Goal: Task Accomplishment & Management: Complete application form

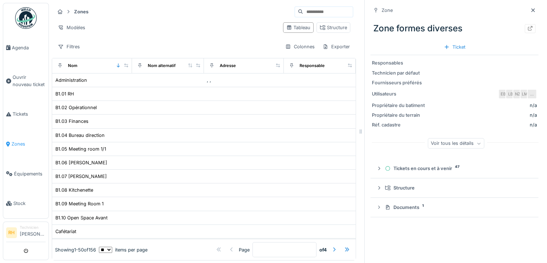
click at [22, 140] on span "Zones" at bounding box center [29, 143] width 34 height 7
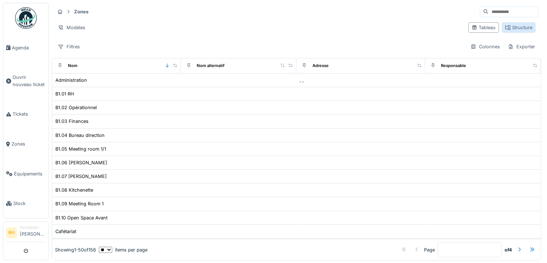
click at [505, 26] on div "Structure" at bounding box center [518, 27] width 27 height 7
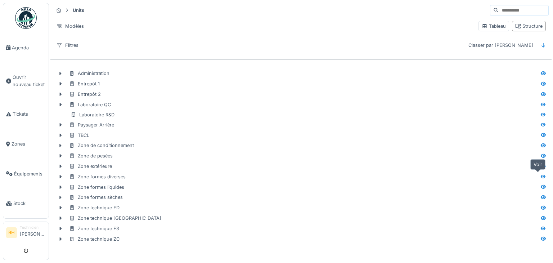
click at [541, 174] on icon at bounding box center [543, 176] width 5 height 4
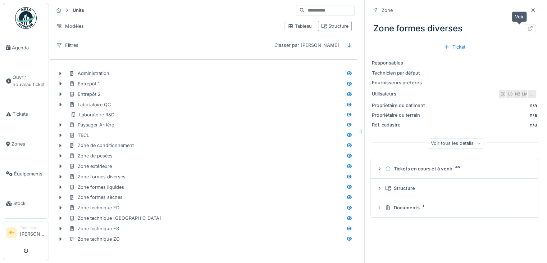
click at [528, 28] on icon at bounding box center [530, 28] width 5 height 5
click at [347, 144] on icon at bounding box center [349, 145] width 5 height 4
click at [528, 29] on icon at bounding box center [531, 28] width 6 height 5
click at [347, 135] on icon at bounding box center [350, 134] width 6 height 5
click at [525, 32] on div at bounding box center [530, 28] width 11 height 9
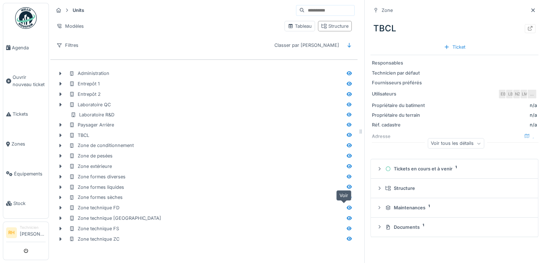
click at [347, 207] on icon at bounding box center [349, 208] width 5 height 4
click at [528, 27] on icon at bounding box center [530, 28] width 5 height 5
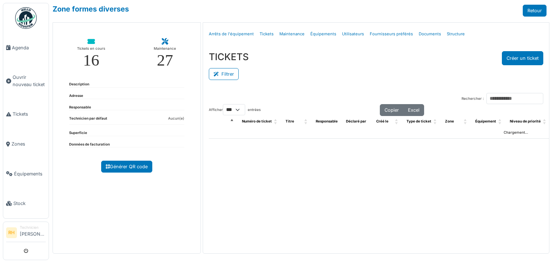
select select "***"
click at [231, 75] on button "Filtrer" at bounding box center [224, 74] width 30 height 12
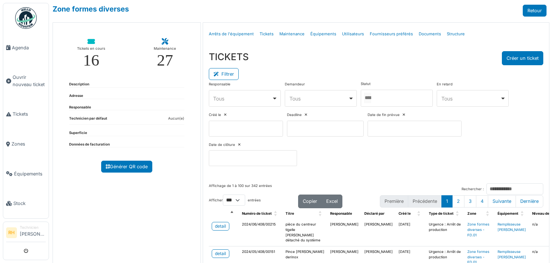
click at [388, 94] on div at bounding box center [397, 98] width 72 height 17
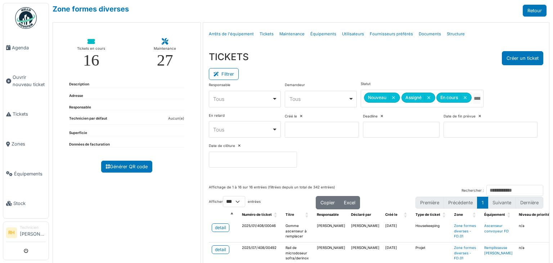
click at [399, 69] on div "Filtrer" at bounding box center [376, 73] width 334 height 16
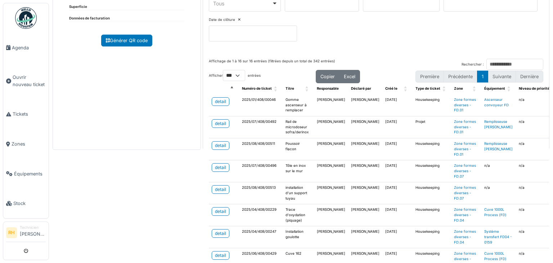
scroll to position [144, 0]
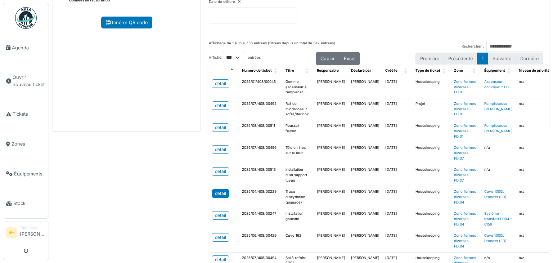
click at [217, 193] on div "detail" at bounding box center [220, 193] width 11 height 6
click at [222, 212] on div "detail" at bounding box center [220, 215] width 11 height 6
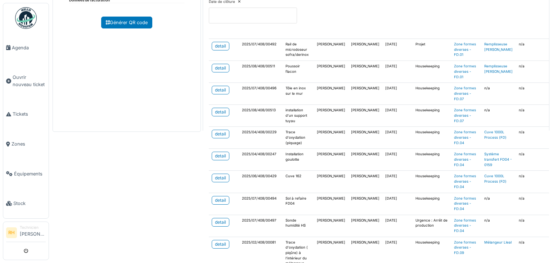
scroll to position [72, 0]
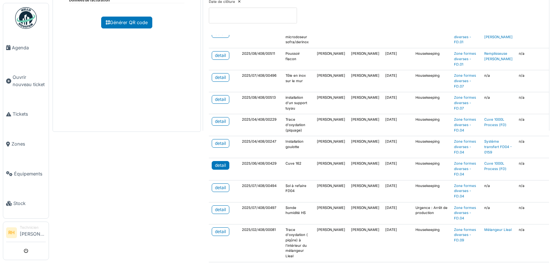
click at [222, 162] on div "detail" at bounding box center [220, 165] width 11 height 6
click at [221, 206] on div "detail" at bounding box center [220, 209] width 11 height 6
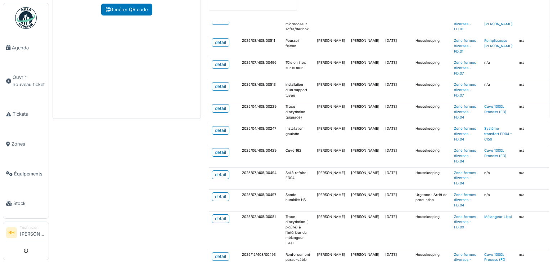
scroll to position [168, 0]
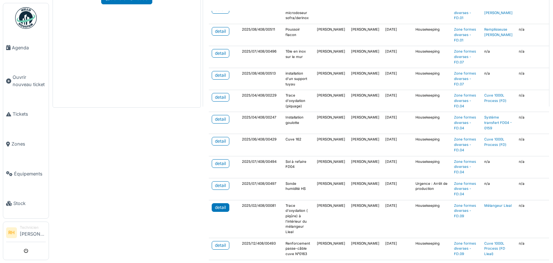
click at [216, 203] on link "detail" at bounding box center [221, 207] width 18 height 9
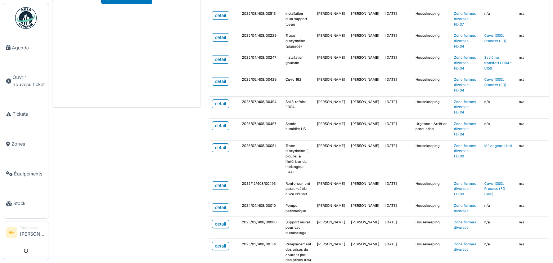
scroll to position [144, 0]
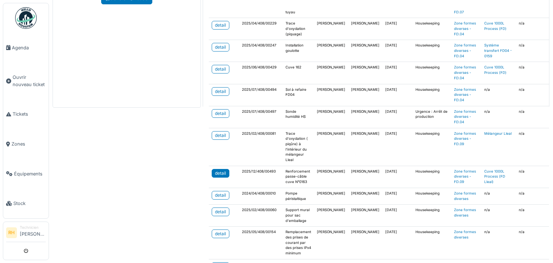
click at [220, 171] on div "detail" at bounding box center [220, 173] width 11 height 6
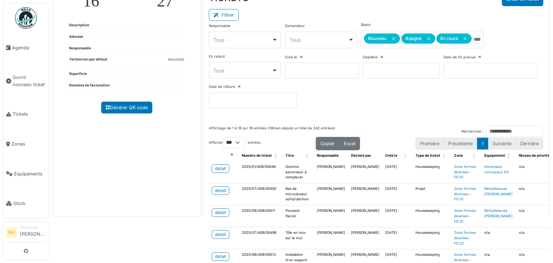
scroll to position [0, 0]
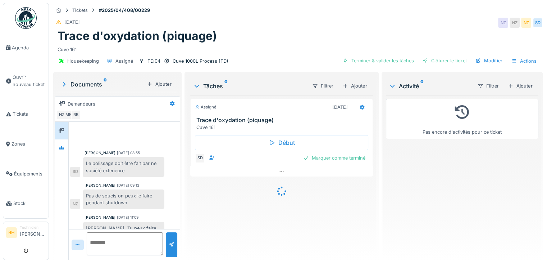
scroll to position [310, 0]
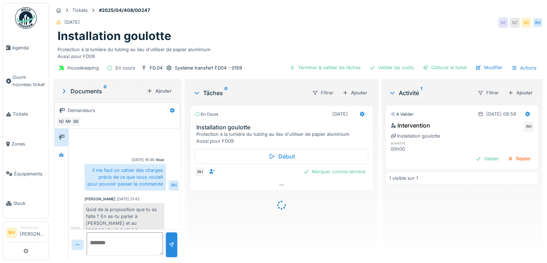
scroll to position [232, 0]
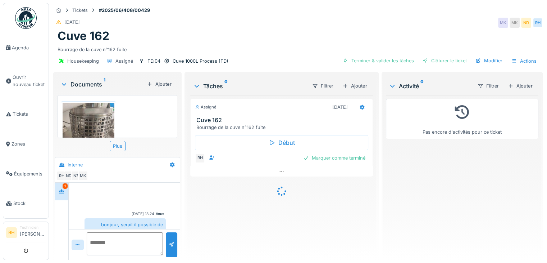
scroll to position [194, 0]
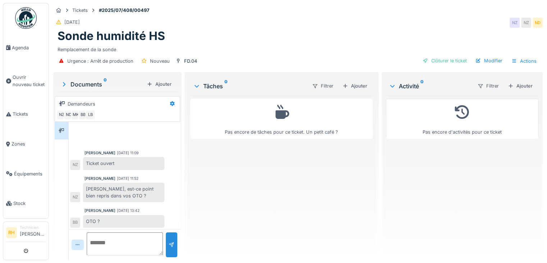
scroll to position [47, 0]
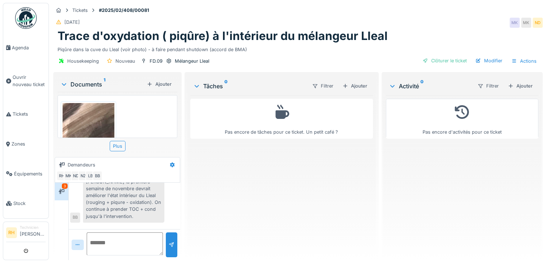
scroll to position [399, 0]
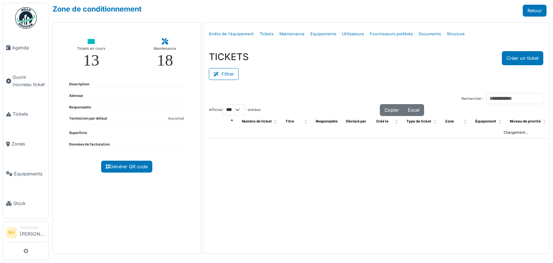
select select "***"
click at [233, 71] on button "Filtrer" at bounding box center [224, 74] width 30 height 12
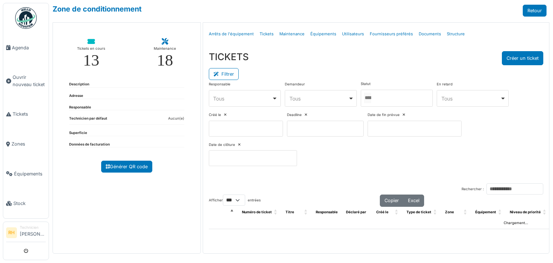
click at [390, 94] on div at bounding box center [397, 98] width 72 height 17
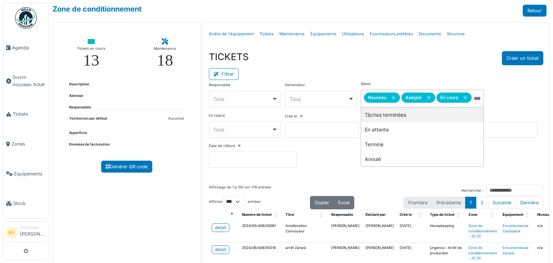
click at [402, 63] on div "TICKETS Créer un ticket" at bounding box center [376, 58] width 334 height 14
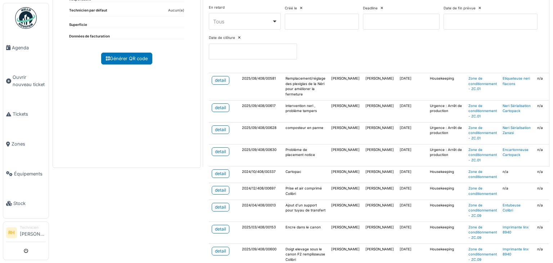
scroll to position [98, 0]
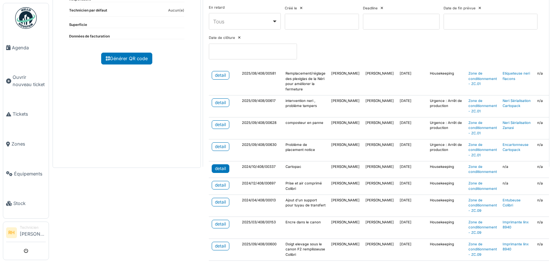
click at [221, 165] on div "detail" at bounding box center [220, 168] width 11 height 6
click at [215, 199] on div "detail" at bounding box center [220, 202] width 11 height 6
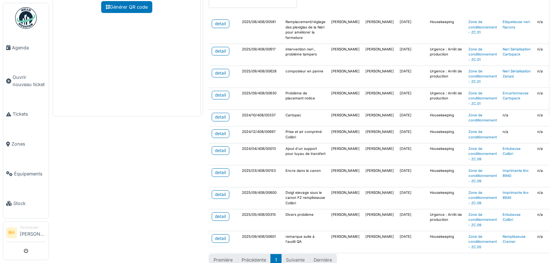
scroll to position [168, 0]
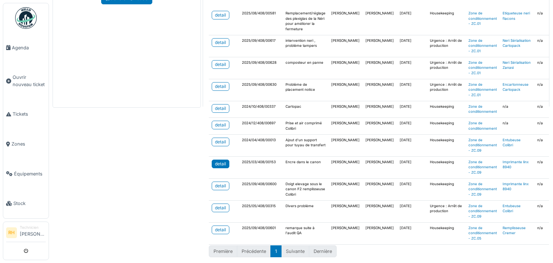
click at [213, 159] on link "detail" at bounding box center [221, 163] width 18 height 9
click at [215, 122] on div "detail" at bounding box center [220, 125] width 11 height 6
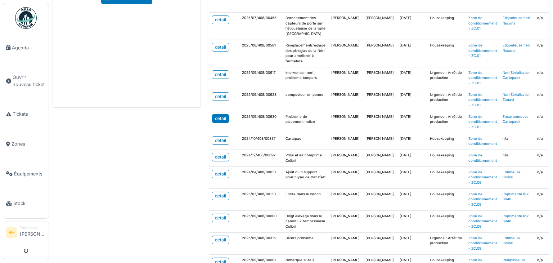
scroll to position [26, 0]
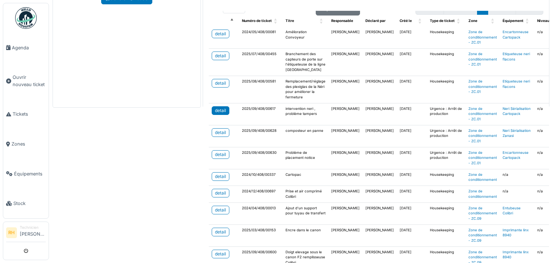
click at [217, 107] on div "detail" at bounding box center [220, 110] width 11 height 6
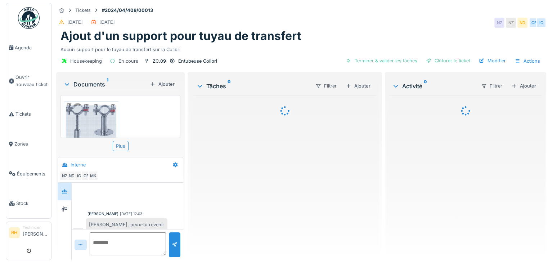
scroll to position [309, 0]
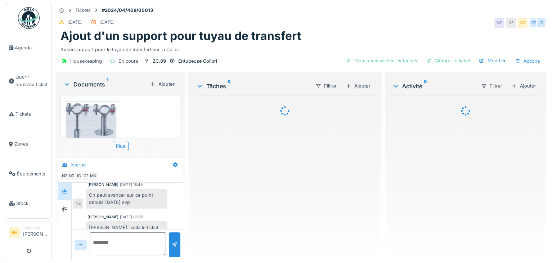
scroll to position [273, 0]
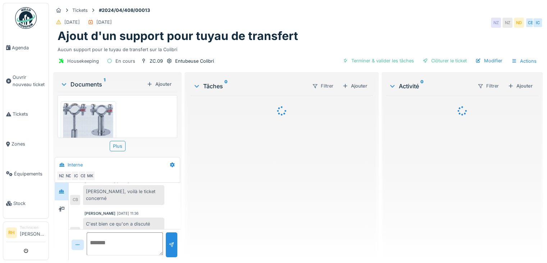
click at [95, 127] on img at bounding box center [89, 126] width 52 height 46
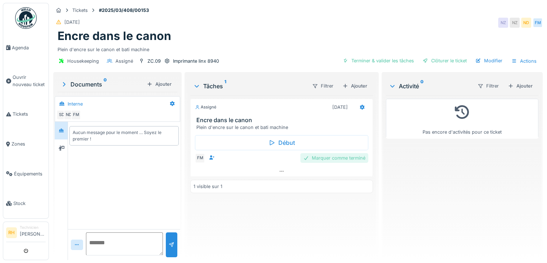
click at [334, 157] on div "Marquer comme terminé" at bounding box center [335, 158] width 68 height 10
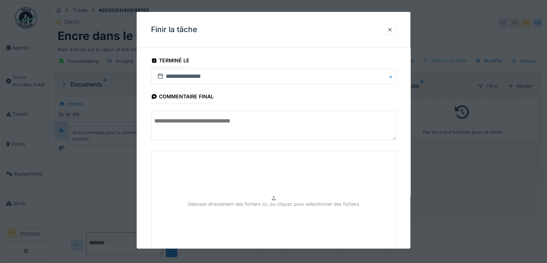
click at [218, 128] on textarea at bounding box center [273, 125] width 245 height 30
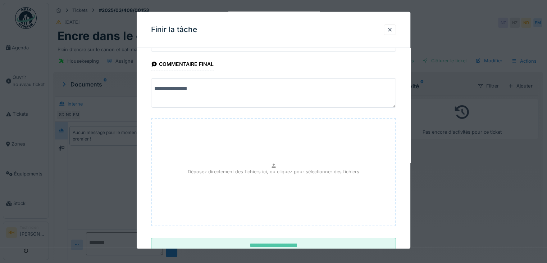
scroll to position [56, 0]
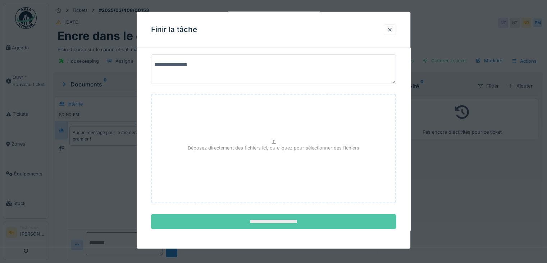
type textarea "**********"
click at [268, 226] on input "**********" at bounding box center [273, 221] width 245 height 15
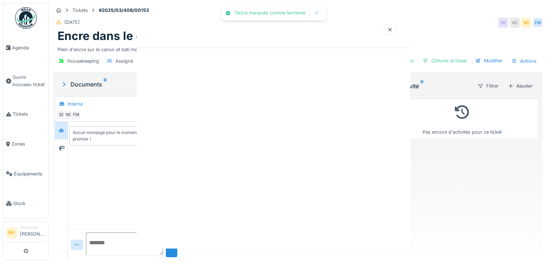
scroll to position [0, 0]
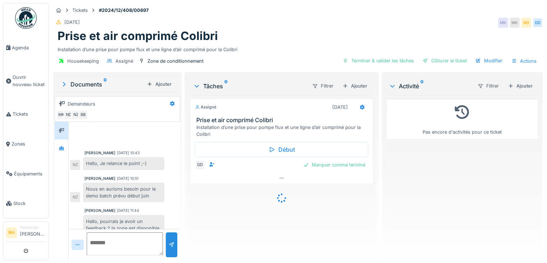
scroll to position [204, 0]
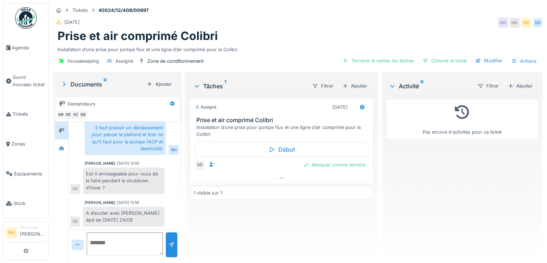
click at [218, 215] on div "Assigné 24/01/2025 Prise et air comprimé Colibri Installation d’une prise pour …" at bounding box center [281, 174] width 183 height 159
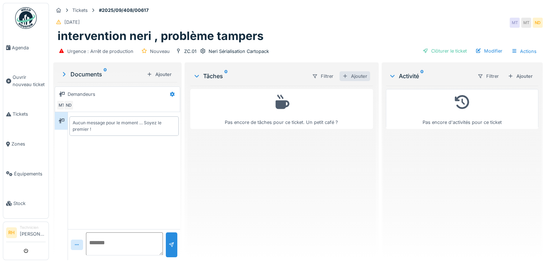
click at [358, 77] on div "Ajouter" at bounding box center [355, 76] width 31 height 10
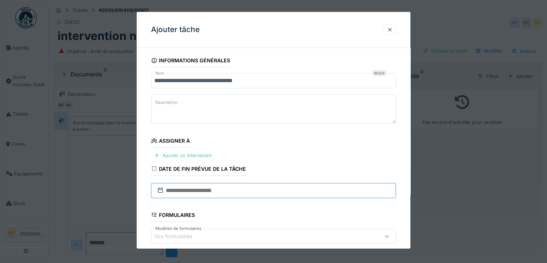
click at [225, 190] on input "text" at bounding box center [273, 190] width 245 height 15
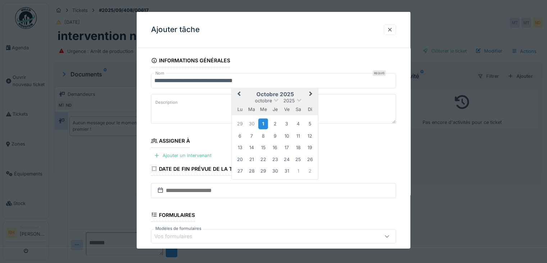
click at [262, 122] on div "1" at bounding box center [263, 123] width 10 height 10
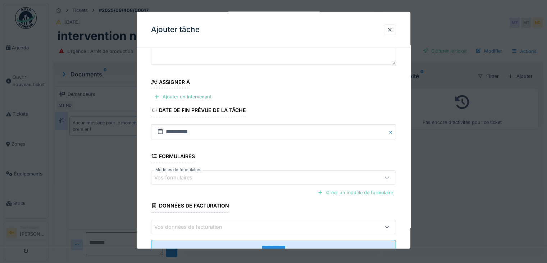
scroll to position [84, 0]
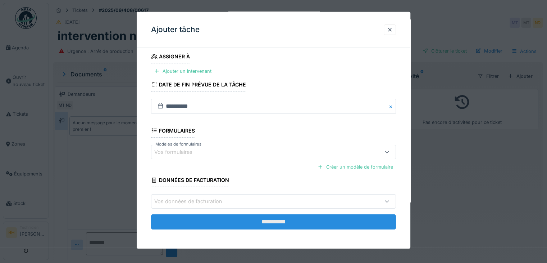
click at [296, 223] on input "**********" at bounding box center [273, 221] width 245 height 15
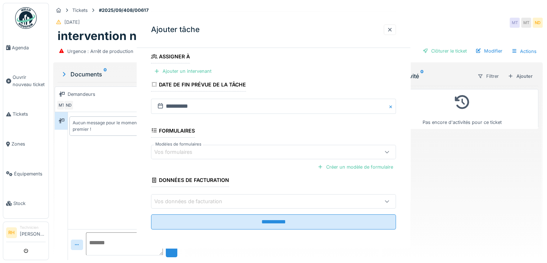
scroll to position [0, 0]
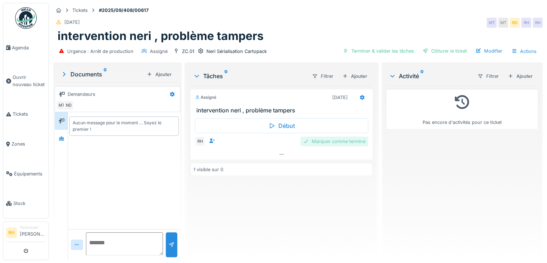
click at [331, 143] on div "Marquer comme terminé" at bounding box center [335, 141] width 68 height 10
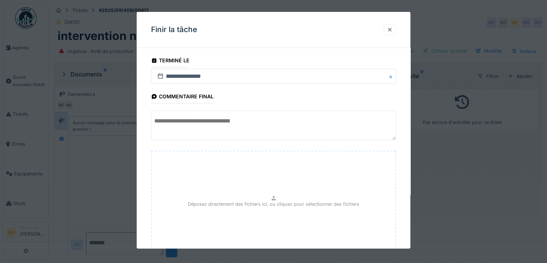
click at [242, 121] on textarea at bounding box center [273, 125] width 245 height 30
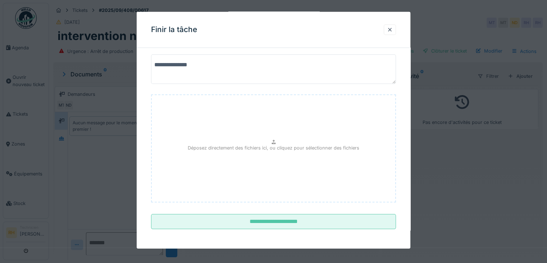
scroll to position [56, 0]
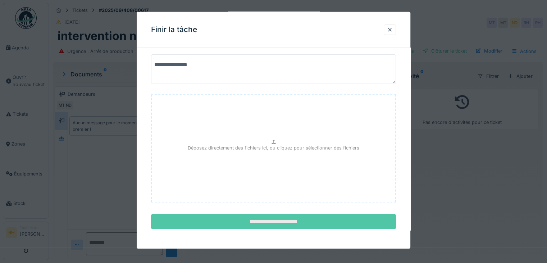
type textarea "**********"
click at [288, 219] on input "**********" at bounding box center [273, 221] width 245 height 15
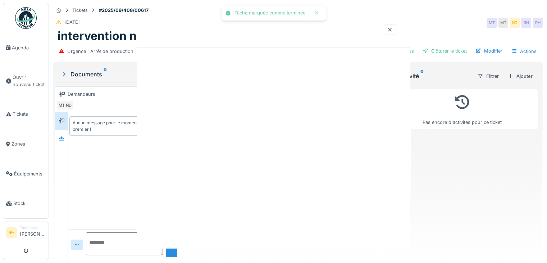
scroll to position [0, 0]
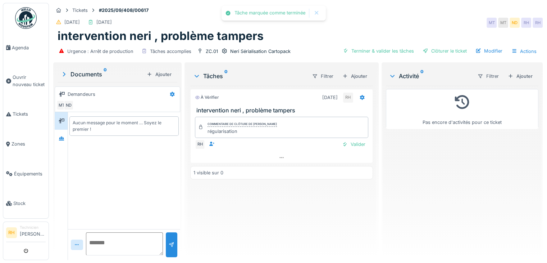
drag, startPoint x: 283, startPoint y: 221, endPoint x: 210, endPoint y: 114, distance: 129.1
click at [276, 217] on div "À vérifier 01/10/2025 RH intervention neri , problème tampers Commentaire de cl…" at bounding box center [281, 170] width 183 height 168
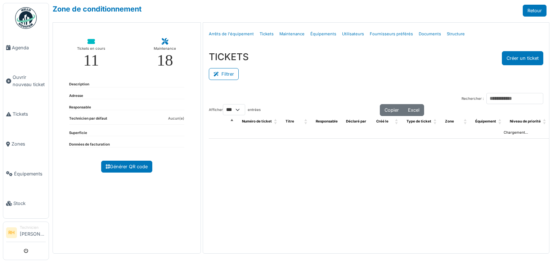
select select "***"
click at [230, 80] on button "Filtrer" at bounding box center [224, 74] width 30 height 12
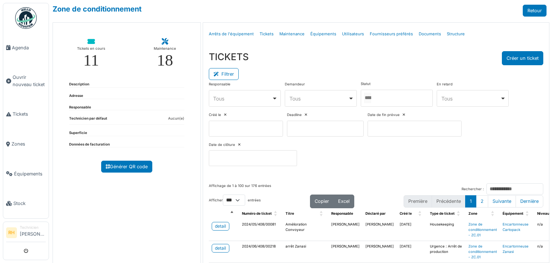
drag, startPoint x: 389, startPoint y: 94, endPoint x: 381, endPoint y: 119, distance: 25.6
click at [388, 95] on div at bounding box center [397, 98] width 72 height 17
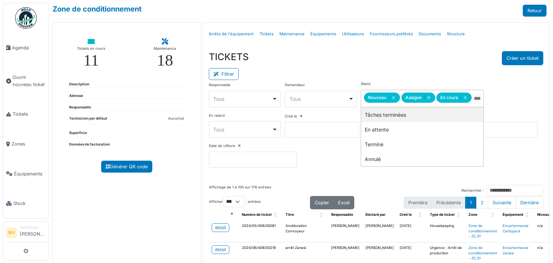
drag, startPoint x: 382, startPoint y: 117, endPoint x: 378, endPoint y: 79, distance: 38.0
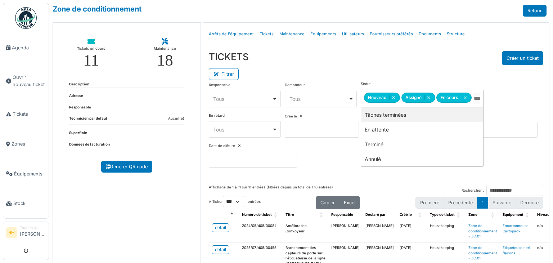
click at [383, 59] on div "TICKETS Créer un ticket" at bounding box center [376, 58] width 334 height 14
click at [170, 212] on div "Tickets en cours 11 Maintenance 18 Description Adresse Responsable Technicien p…" at bounding box center [127, 148] width 148 height 253
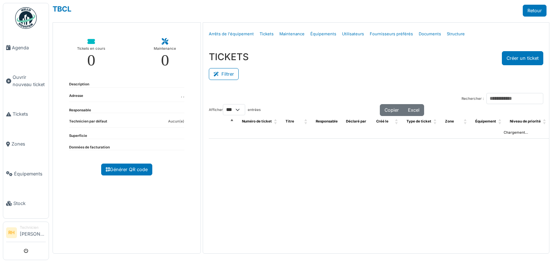
select select "***"
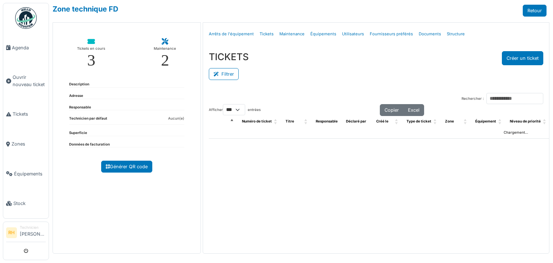
select select "***"
click at [223, 74] on button "Filtrer" at bounding box center [224, 74] width 30 height 12
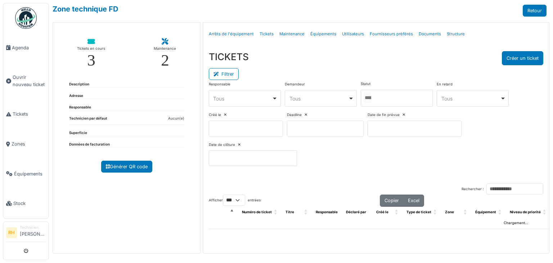
click at [388, 98] on div at bounding box center [397, 98] width 72 height 17
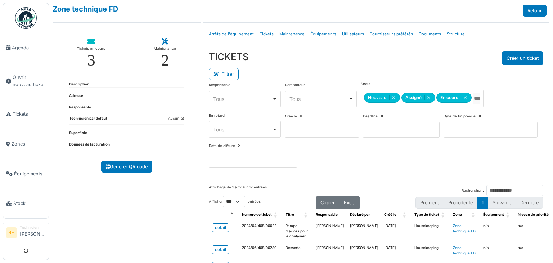
click at [397, 62] on div "TICKETS Créer un ticket" at bounding box center [376, 58] width 334 height 14
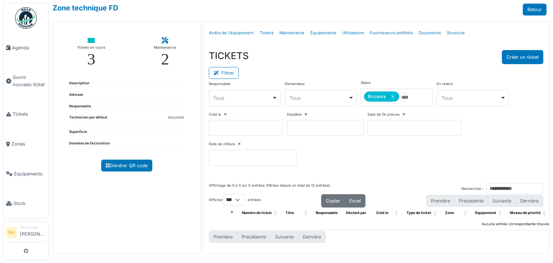
scroll to position [5, 0]
click at [392, 64] on div "Filtrer" at bounding box center [376, 72] width 334 height 16
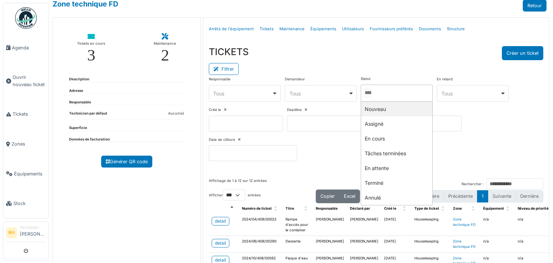
click at [172, 213] on div "Tickets en cours 3 Maintenance 2 Description Adresse Responsable Technicien par…" at bounding box center [127, 143] width 148 height 253
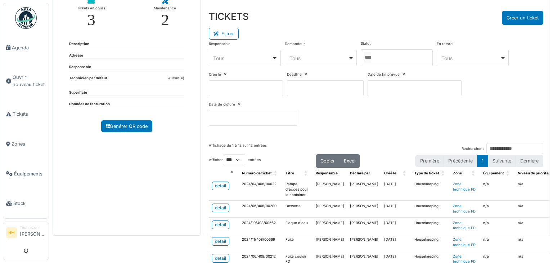
scroll to position [23, 0]
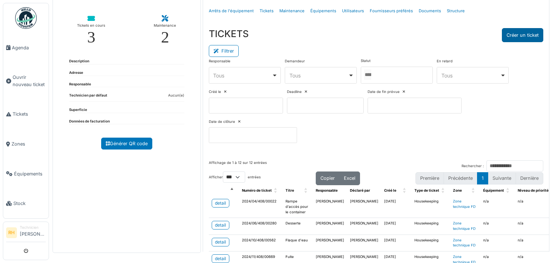
click at [518, 36] on button "Créer un ticket" at bounding box center [522, 35] width 41 height 14
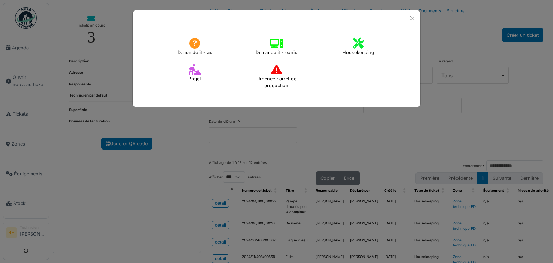
click at [361, 46] on icon at bounding box center [358, 43] width 11 height 11
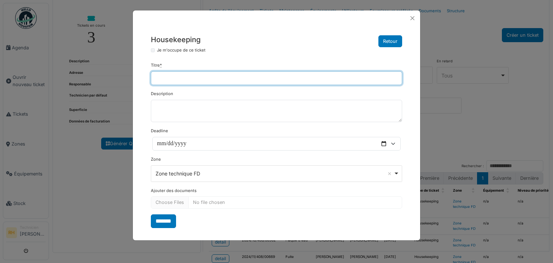
click at [257, 81] on input "Titre *" at bounding box center [276, 78] width 251 height 14
type input "**********"
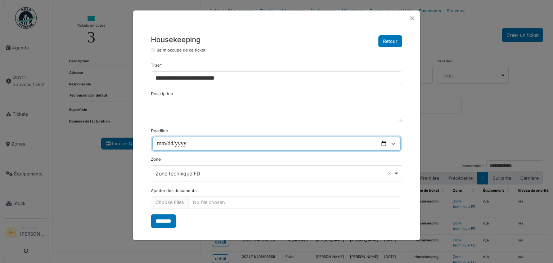
click at [222, 143] on input "Deadline" at bounding box center [276, 144] width 248 height 14
click at [386, 141] on input "Deadline" at bounding box center [276, 144] width 248 height 14
type input "**********"
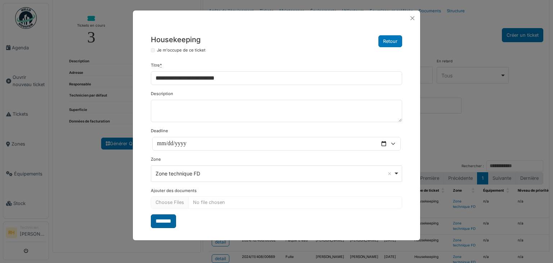
click at [167, 222] on input "*******" at bounding box center [163, 221] width 25 height 14
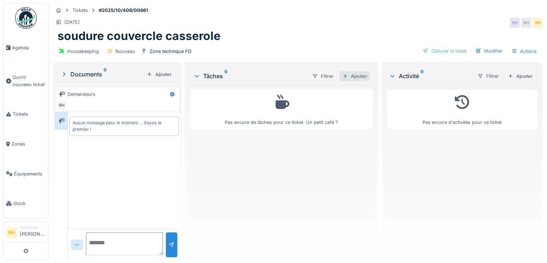
click at [353, 76] on div "Ajouter" at bounding box center [355, 76] width 31 height 10
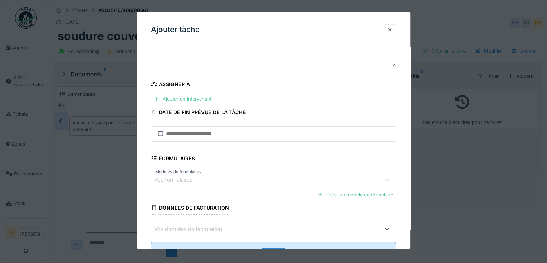
scroll to position [84, 0]
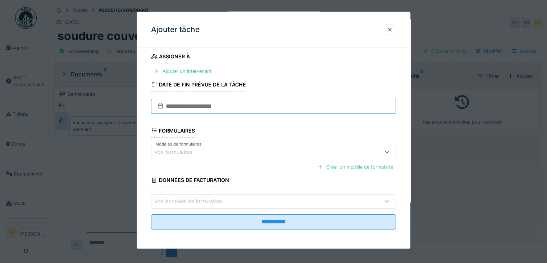
click at [209, 104] on input "text" at bounding box center [273, 106] width 245 height 15
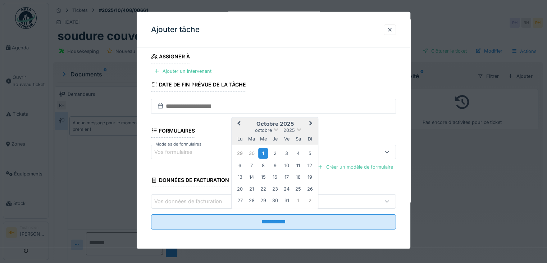
click at [262, 150] on div "1" at bounding box center [263, 153] width 10 height 10
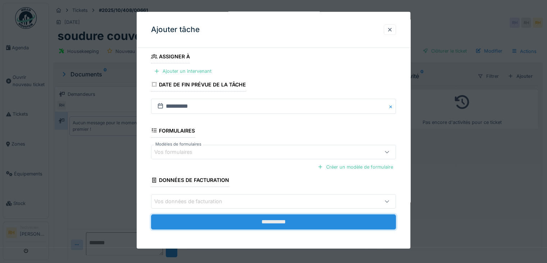
click at [310, 223] on input "**********" at bounding box center [273, 221] width 245 height 15
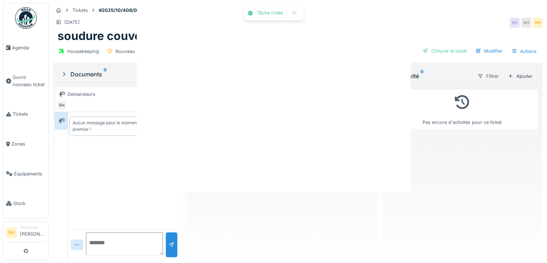
scroll to position [0, 0]
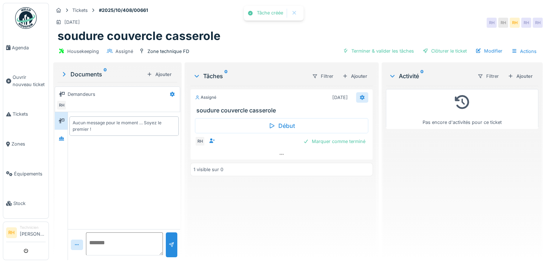
click at [360, 93] on div at bounding box center [362, 97] width 12 height 10
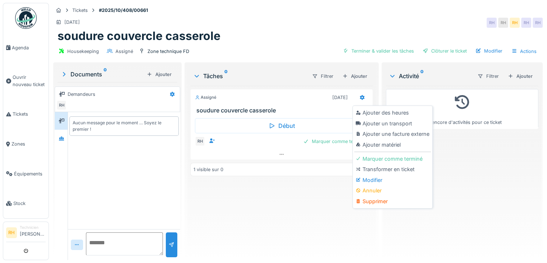
click at [361, 114] on div at bounding box center [359, 113] width 7 height 6
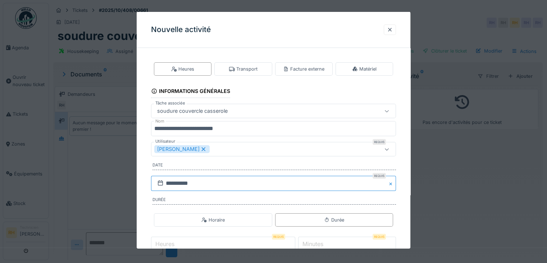
click at [200, 183] on input "**********" at bounding box center [273, 183] width 245 height 15
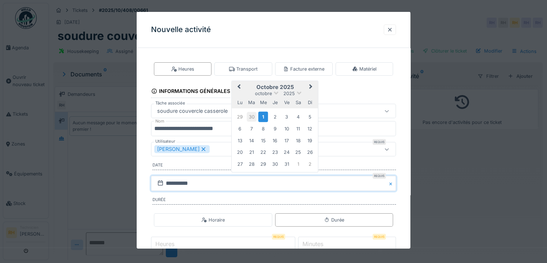
click at [252, 117] on div "30" at bounding box center [252, 117] width 10 height 10
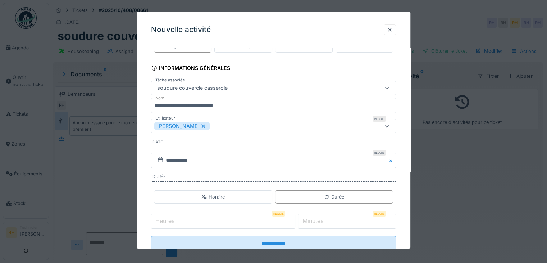
scroll to position [45, 0]
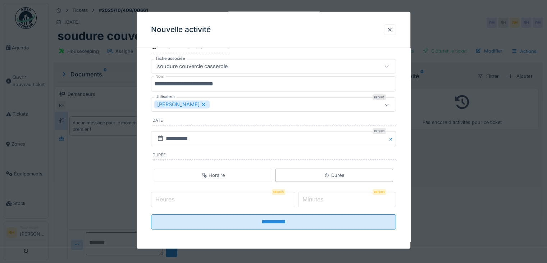
click at [212, 202] on input "Heures" at bounding box center [223, 199] width 144 height 15
type input "*"
click at [339, 199] on input "*" at bounding box center [347, 199] width 98 height 15
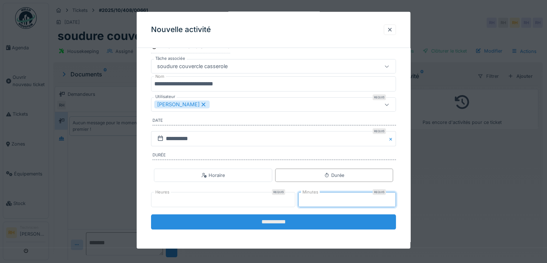
type input "**"
click at [308, 224] on input "**********" at bounding box center [273, 221] width 245 height 15
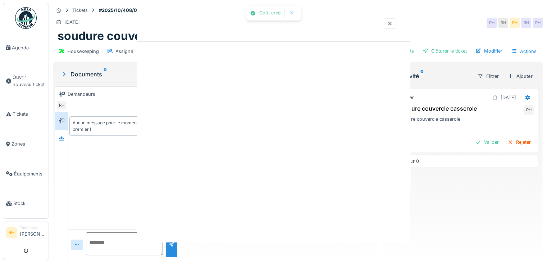
scroll to position [0, 0]
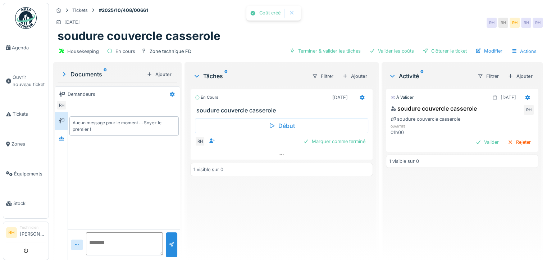
click at [337, 215] on div "En cours 01/10/2025 soudure couvercle casserole Début RH Marquer comme terminé …" at bounding box center [281, 170] width 183 height 168
click at [344, 140] on div "Marquer comme terminé" at bounding box center [335, 141] width 68 height 10
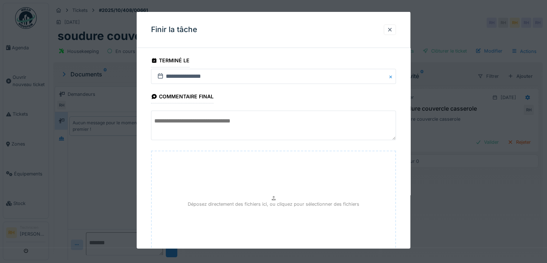
click at [212, 122] on textarea at bounding box center [273, 125] width 245 height 30
type textarea "*"
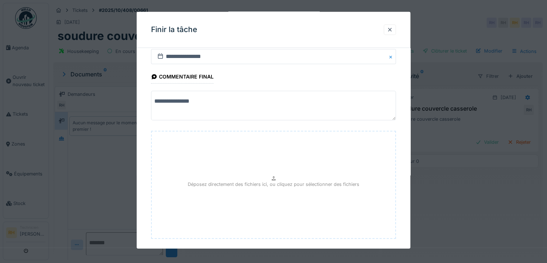
scroll to position [56, 0]
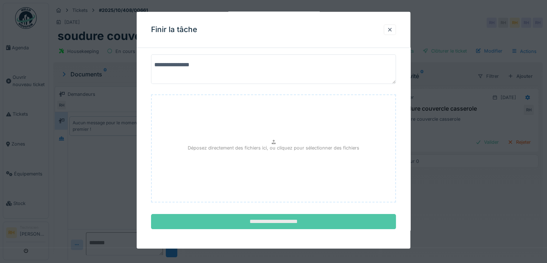
type textarea "**********"
click at [298, 221] on input "**********" at bounding box center [273, 221] width 245 height 15
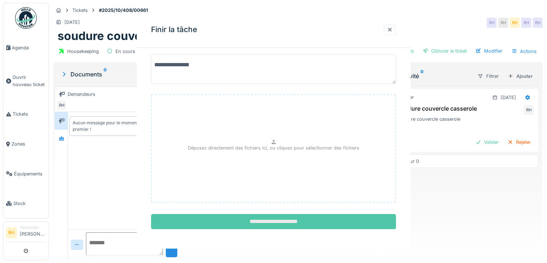
scroll to position [0, 0]
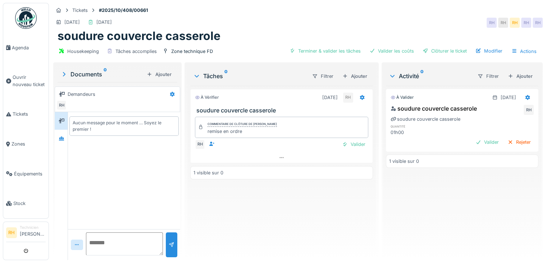
drag, startPoint x: 253, startPoint y: 18, endPoint x: 196, endPoint y: 13, distance: 57.0
click at [253, 17] on div "01/10/2025 01/10/2025 RH RH RH RH RH" at bounding box center [298, 22] width 490 height 13
